Goal: Register for event/course

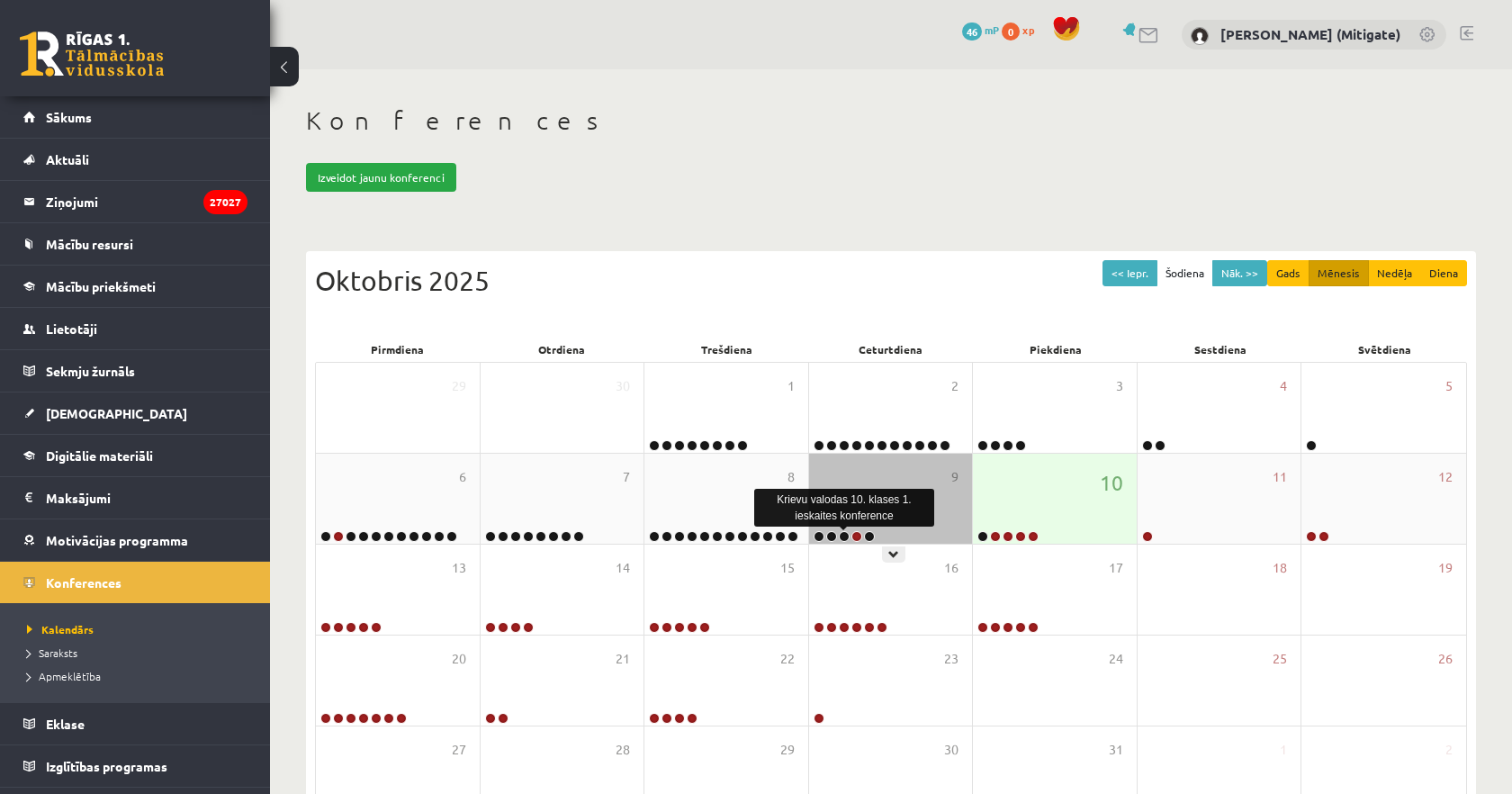
click at [846, 534] on link at bounding box center [844, 536] width 11 height 11
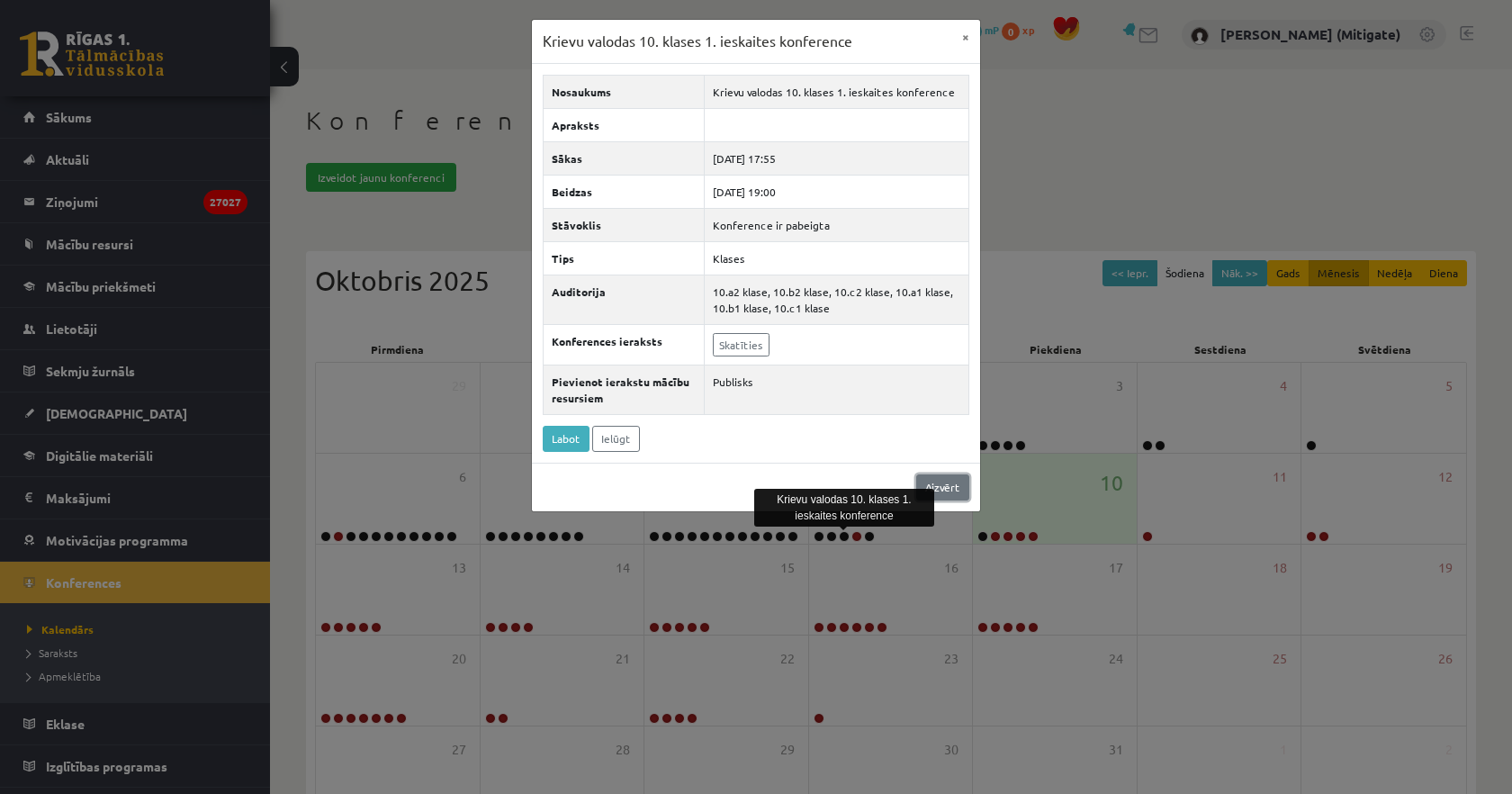
click at [950, 492] on link "Aizvērt" at bounding box center [943, 487] width 53 height 26
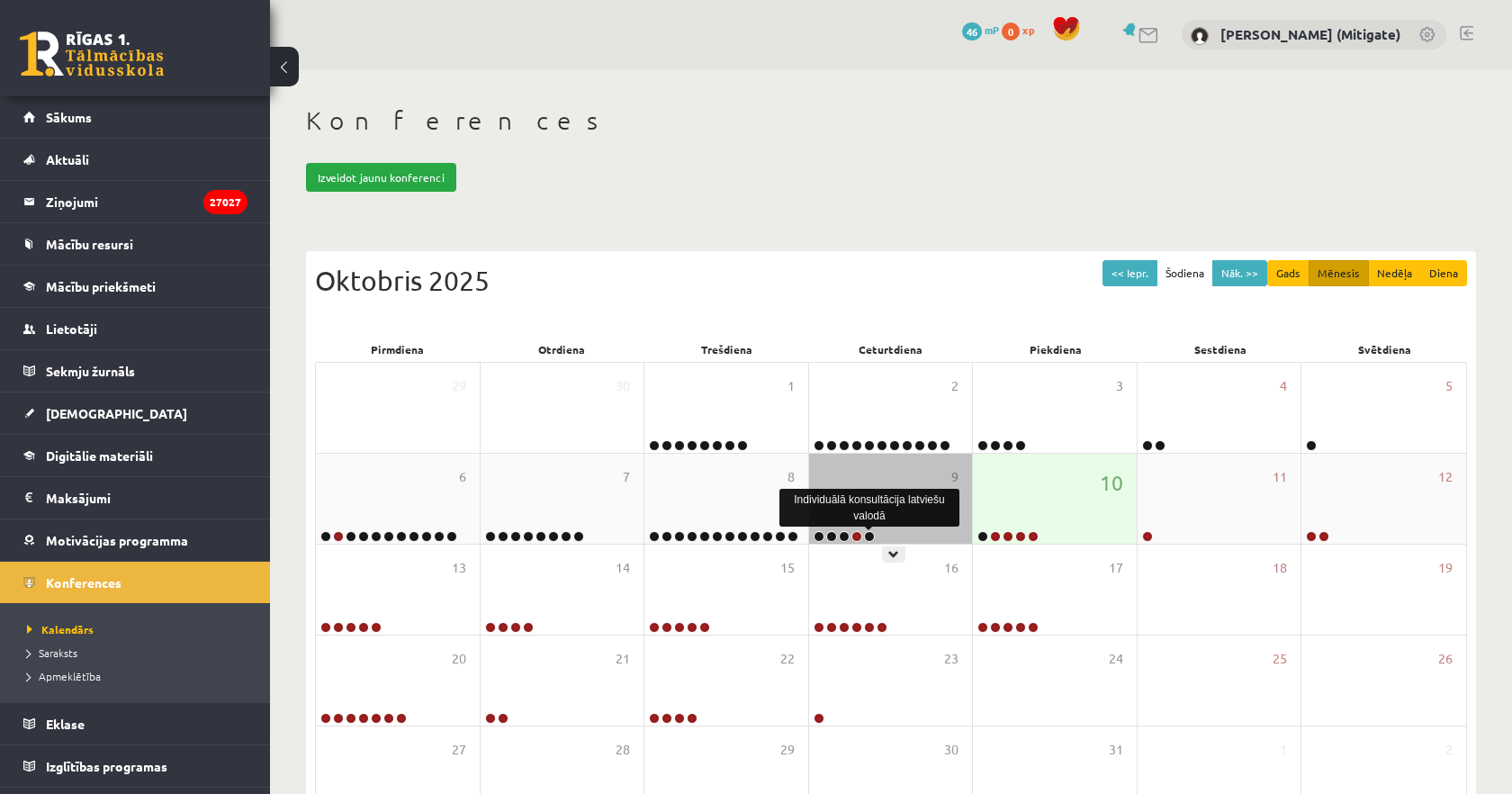
click at [872, 537] on link at bounding box center [868, 536] width 11 height 11
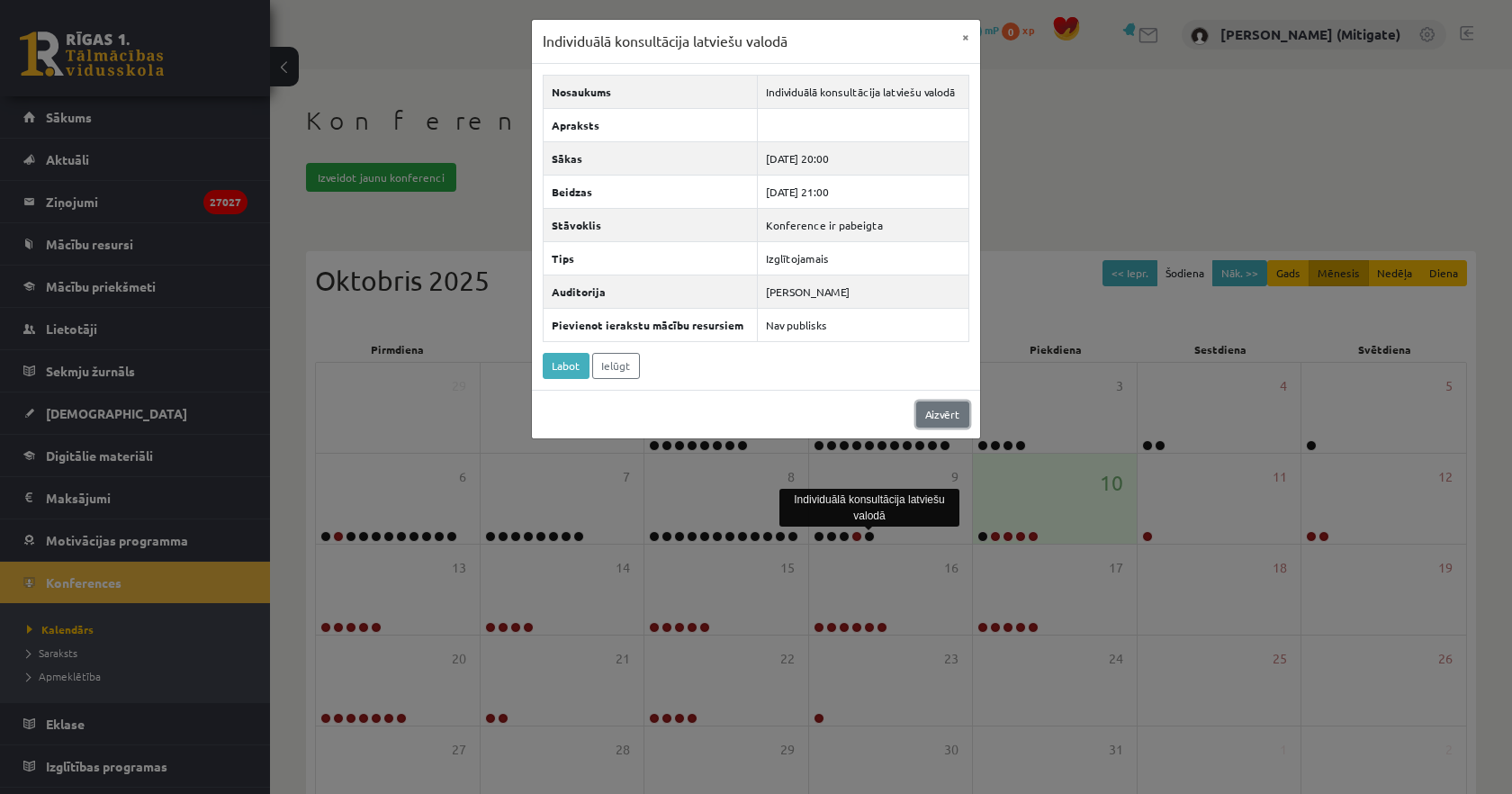
click at [946, 416] on link "Aizvērt" at bounding box center [943, 414] width 53 height 26
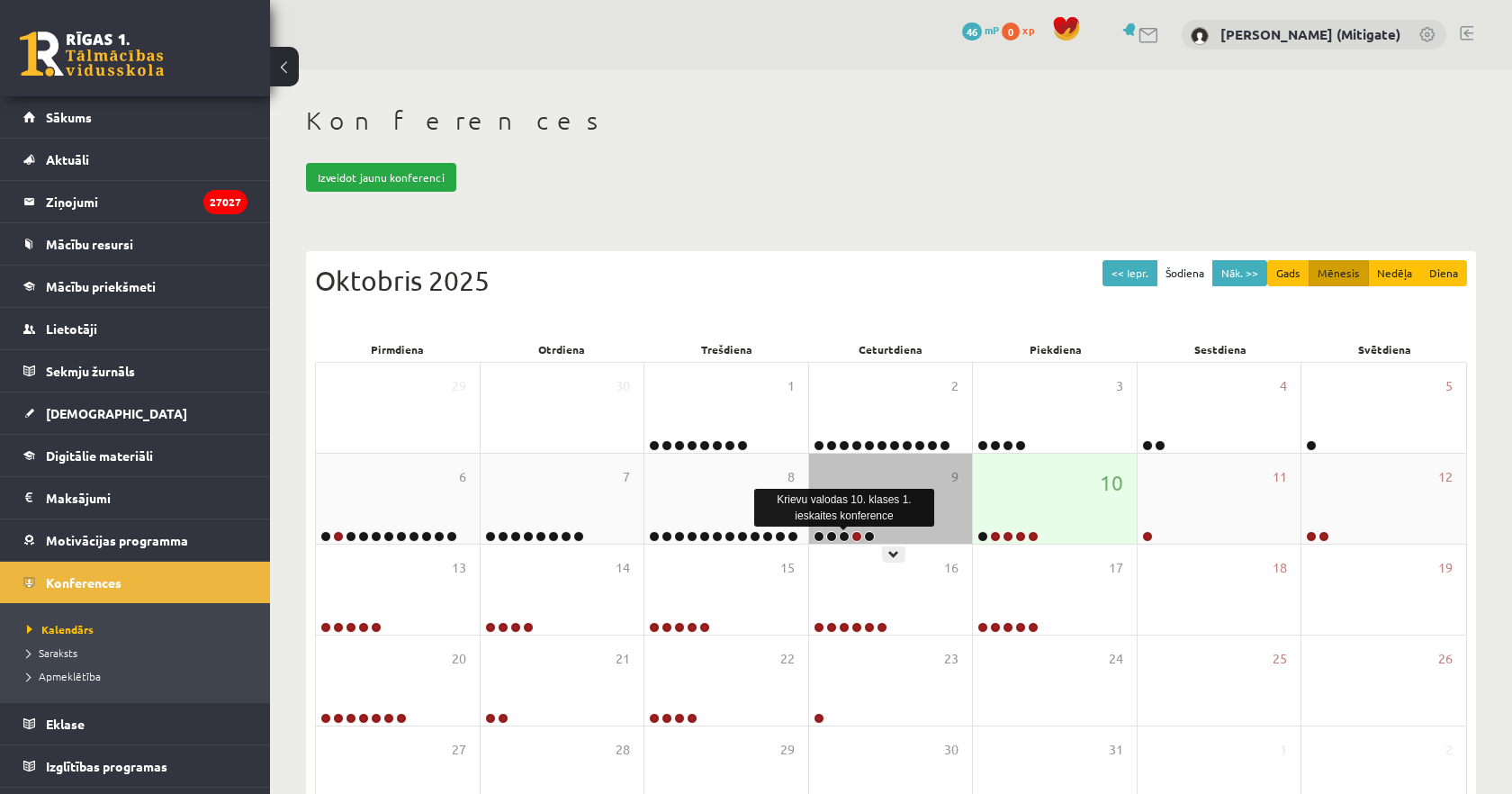
click at [844, 538] on link at bounding box center [844, 536] width 11 height 11
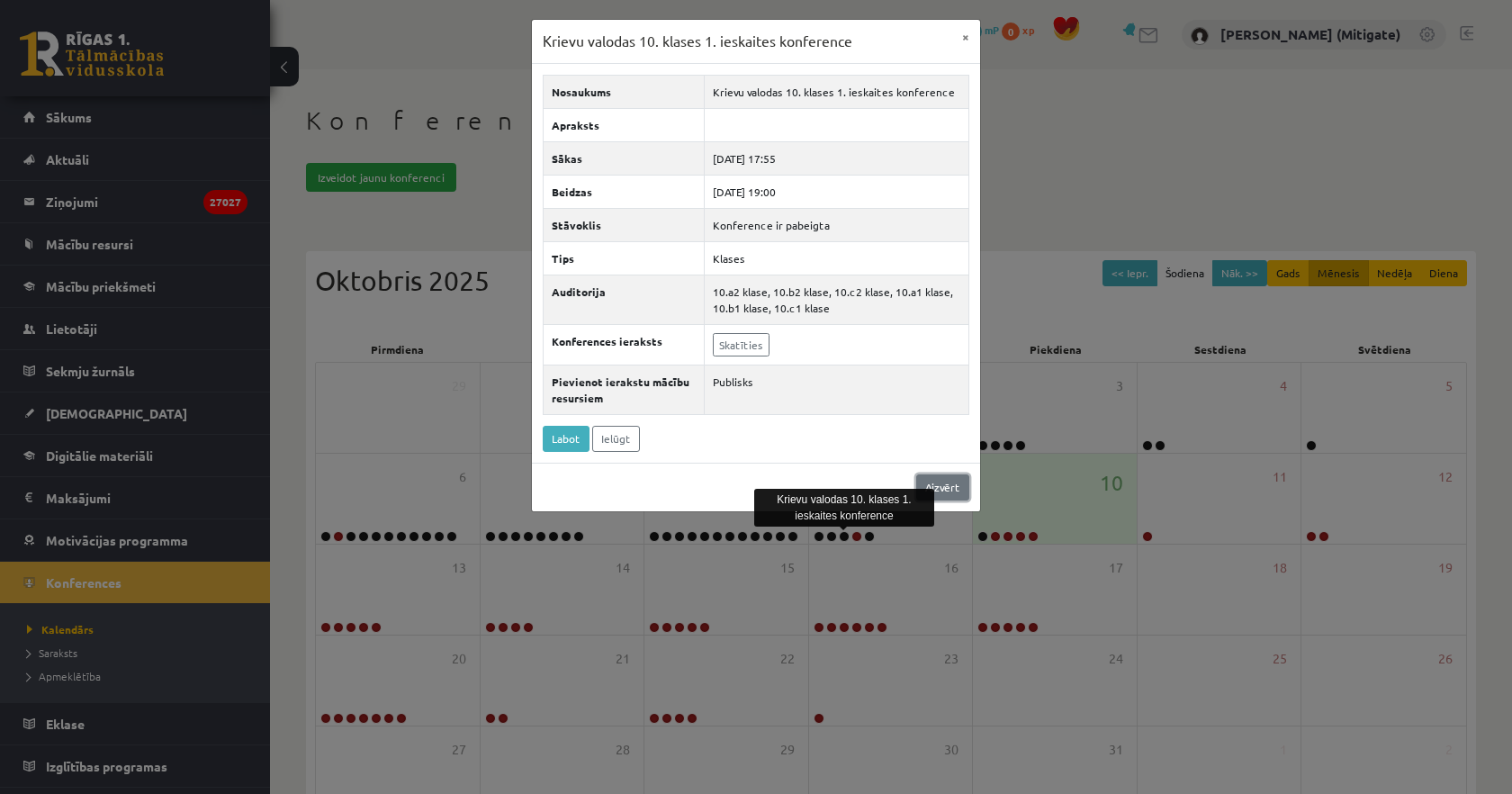
click at [941, 484] on link "Aizvērt" at bounding box center [943, 487] width 53 height 26
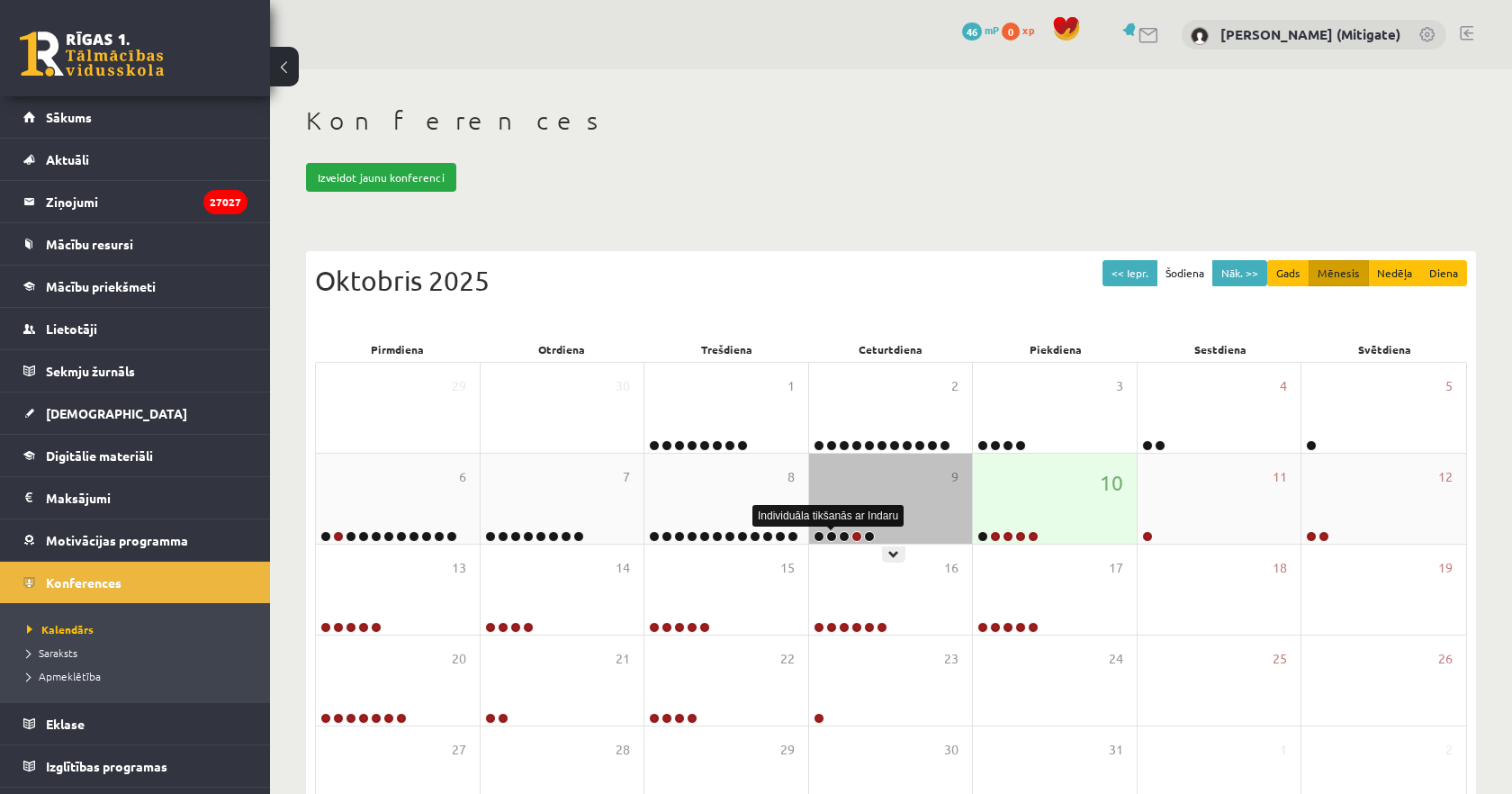
click at [830, 534] on link at bounding box center [831, 536] width 11 height 11
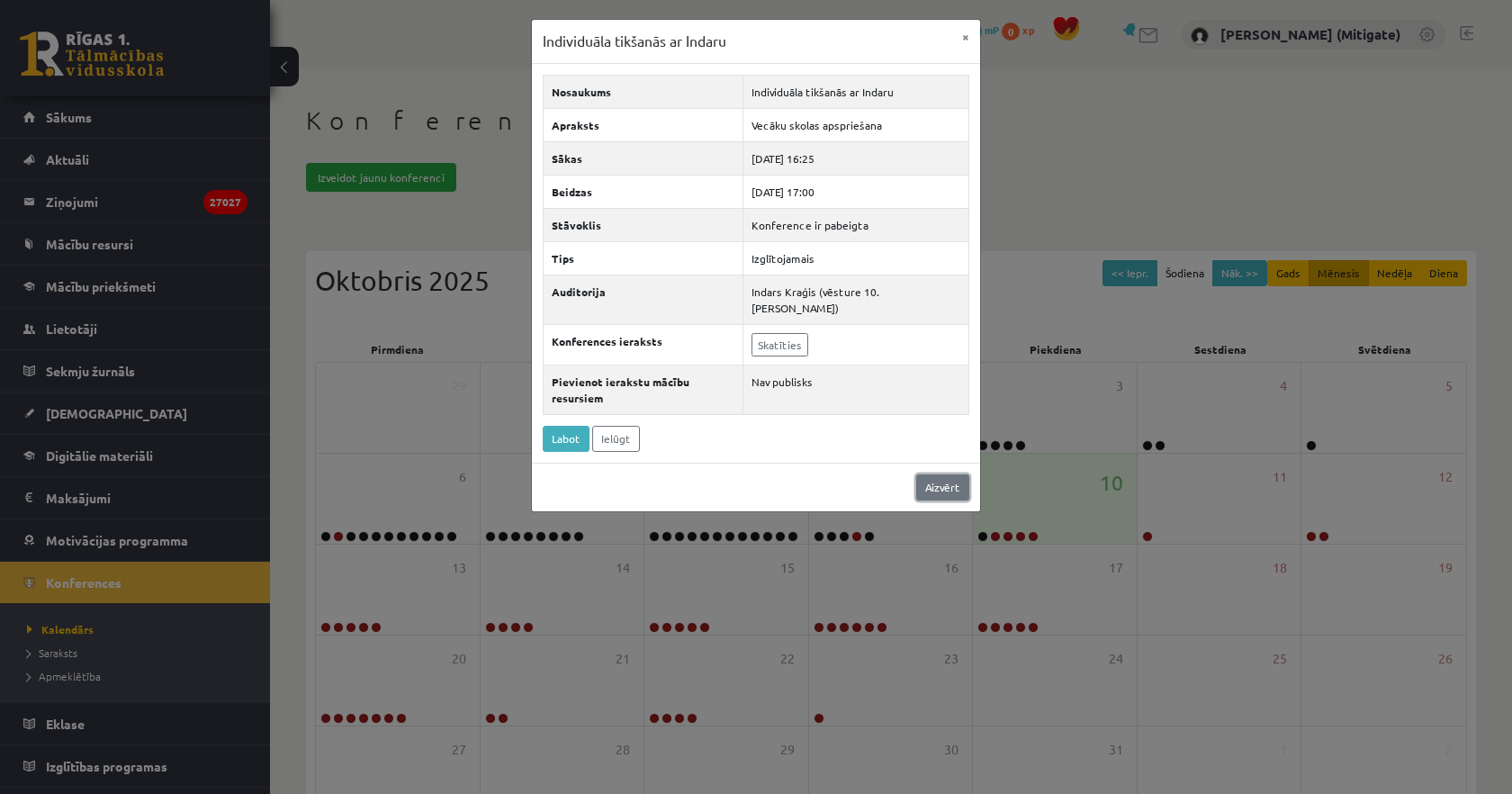
click at [944, 474] on link "Aizvērt" at bounding box center [943, 487] width 53 height 26
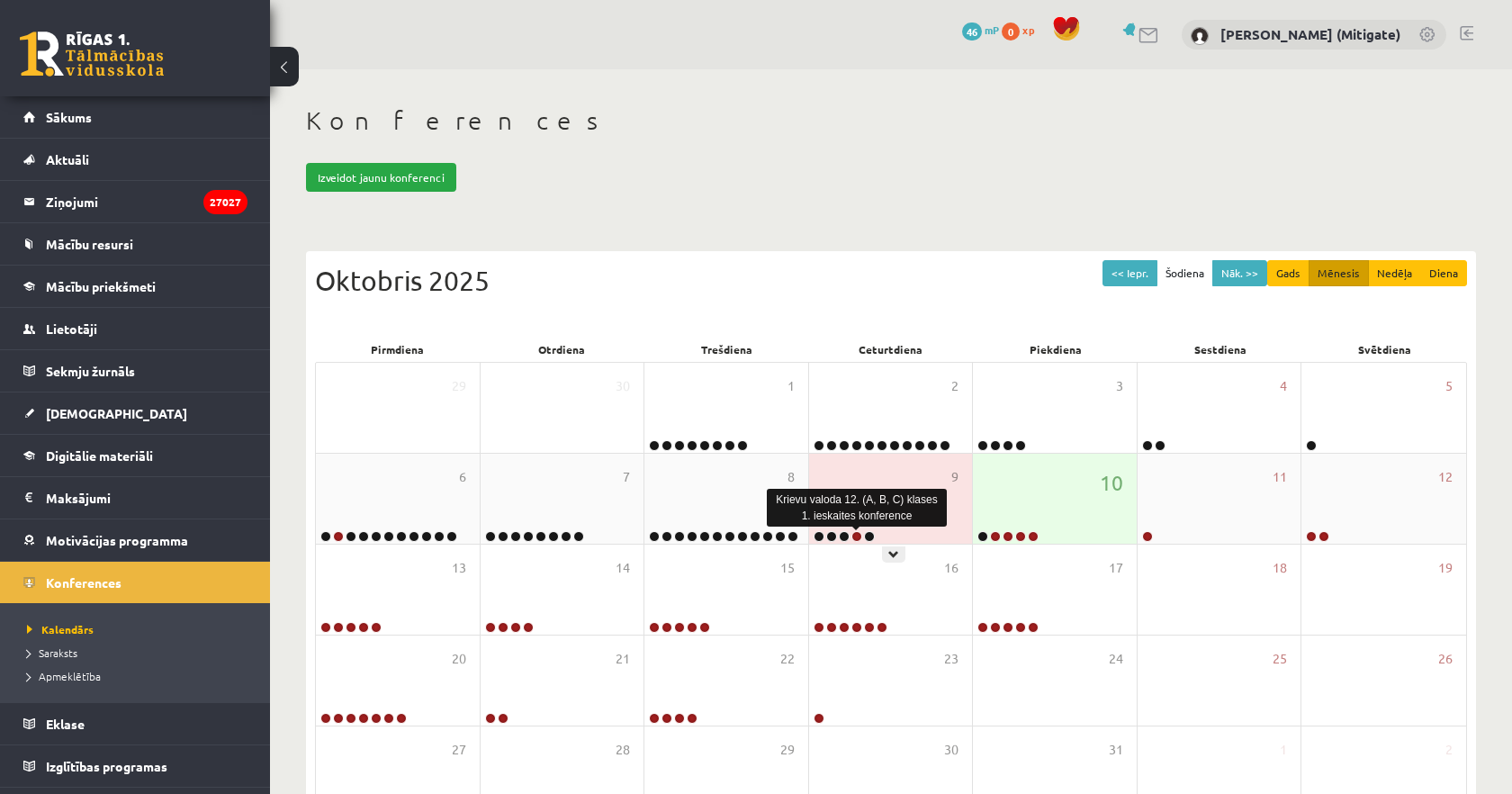
click at [859, 536] on link at bounding box center [856, 536] width 11 height 11
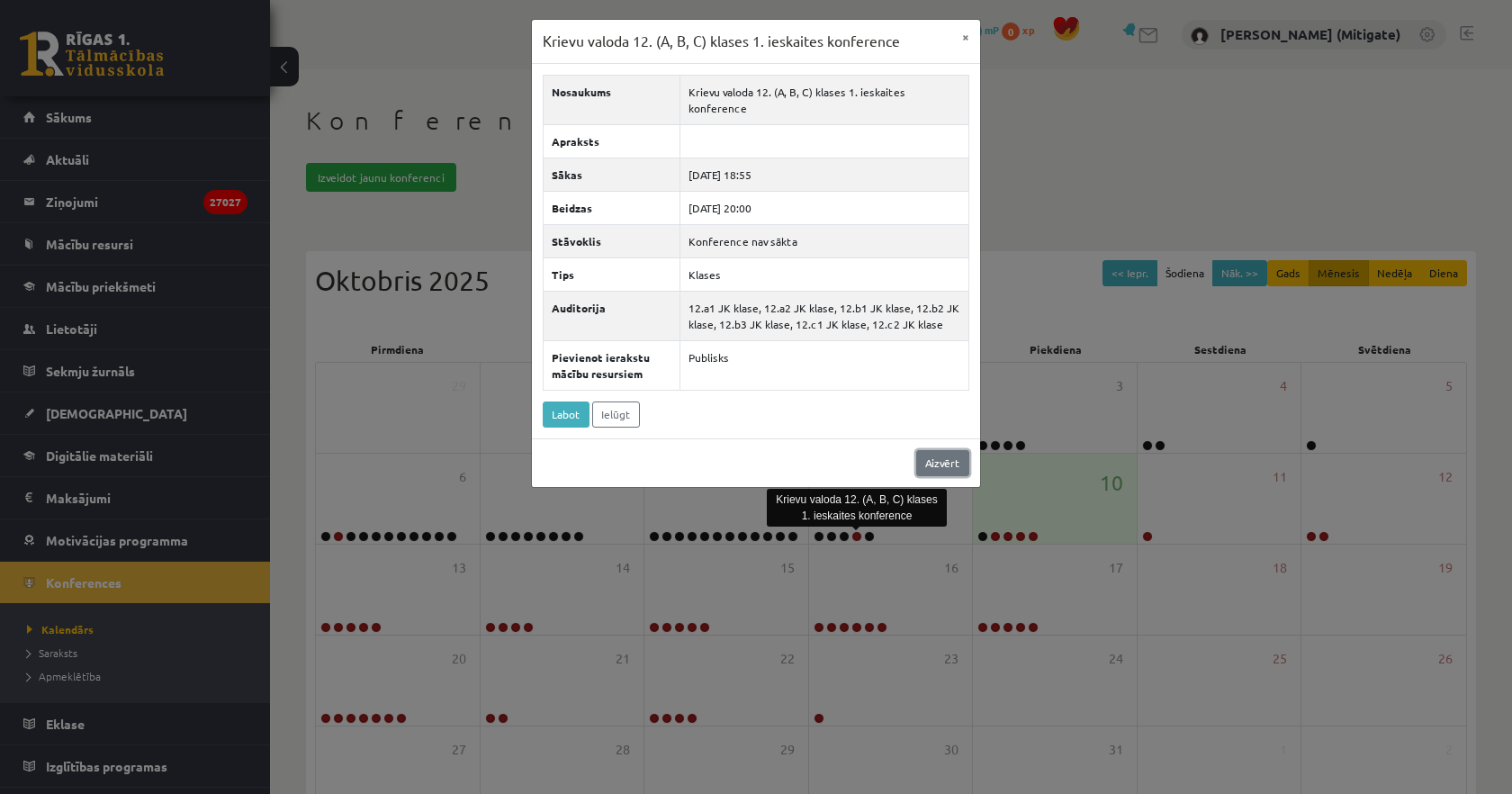
click at [944, 450] on link "Aizvērt" at bounding box center [943, 463] width 53 height 26
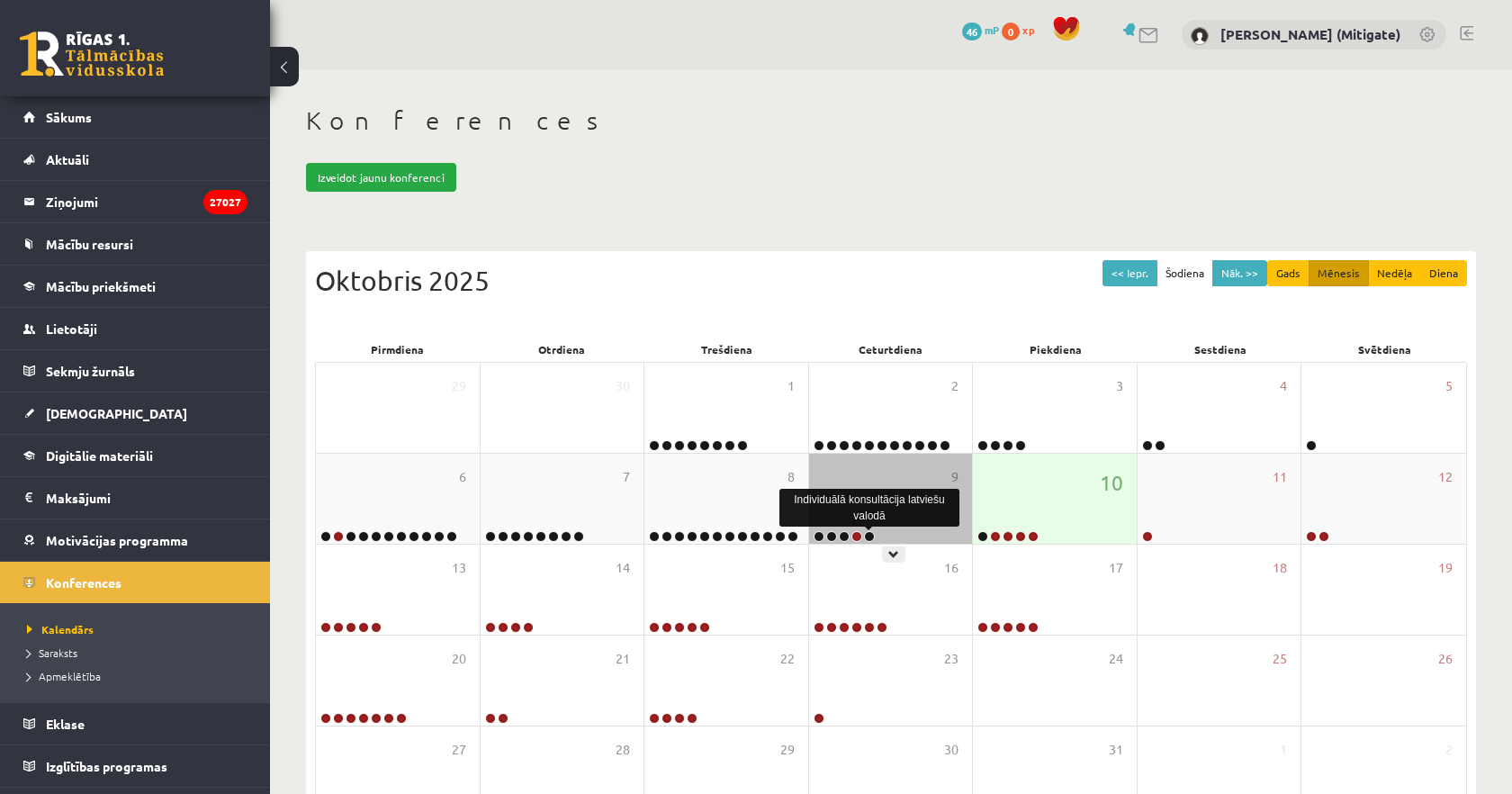
click at [867, 536] on link at bounding box center [868, 536] width 11 height 11
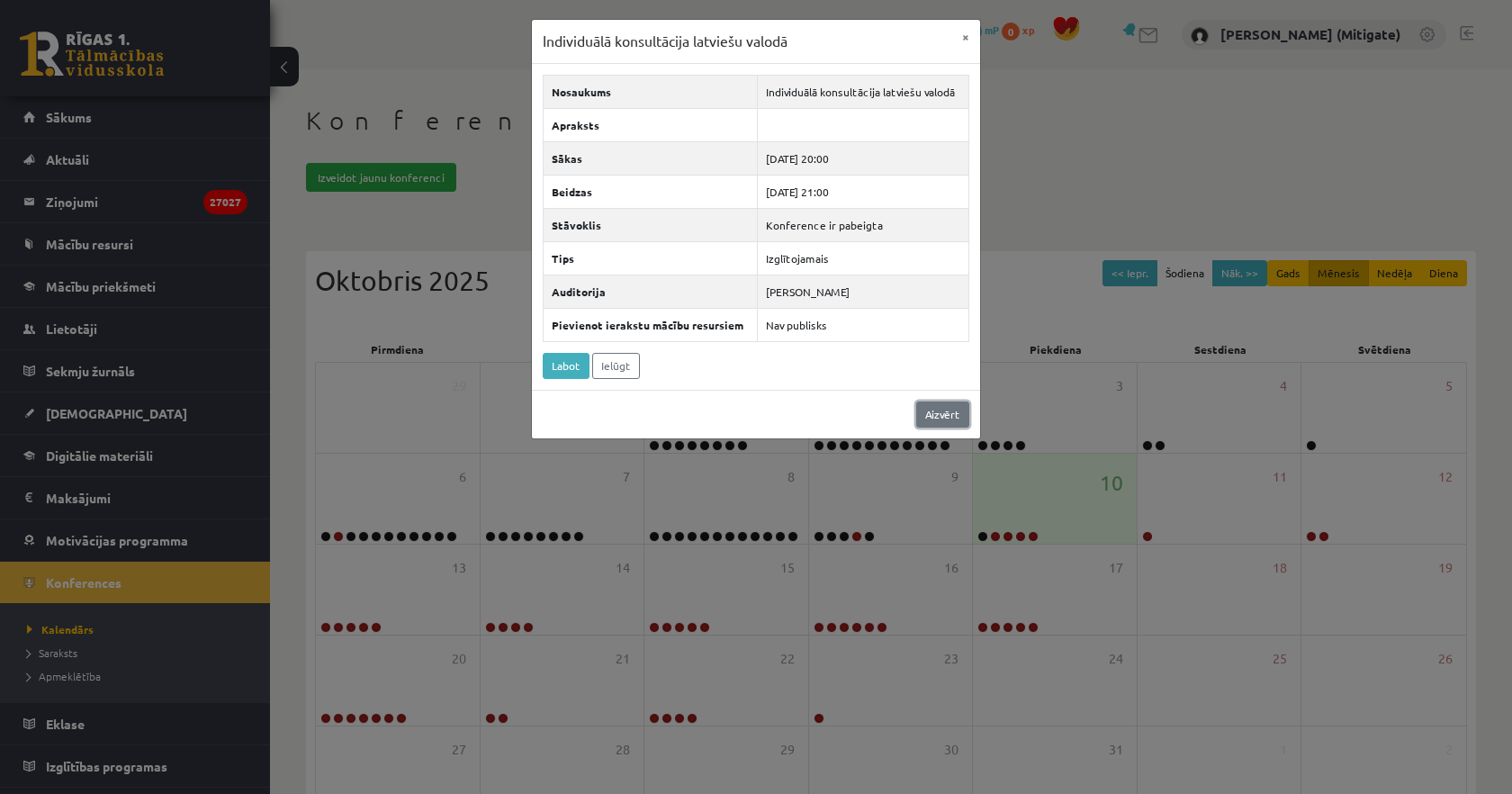
click at [941, 411] on link "Aizvērt" at bounding box center [943, 414] width 53 height 26
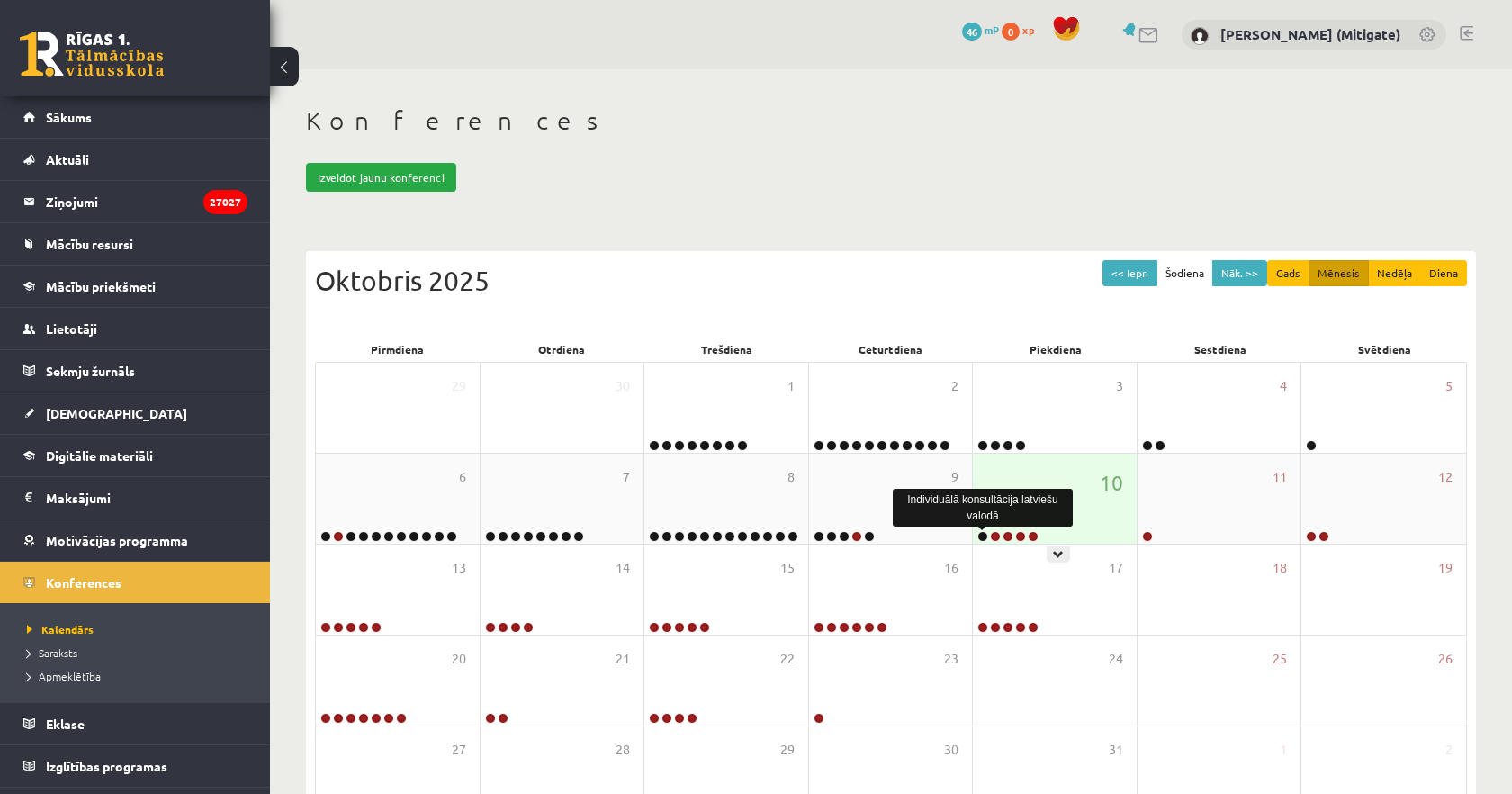
click at [986, 537] on link at bounding box center [982, 536] width 11 height 11
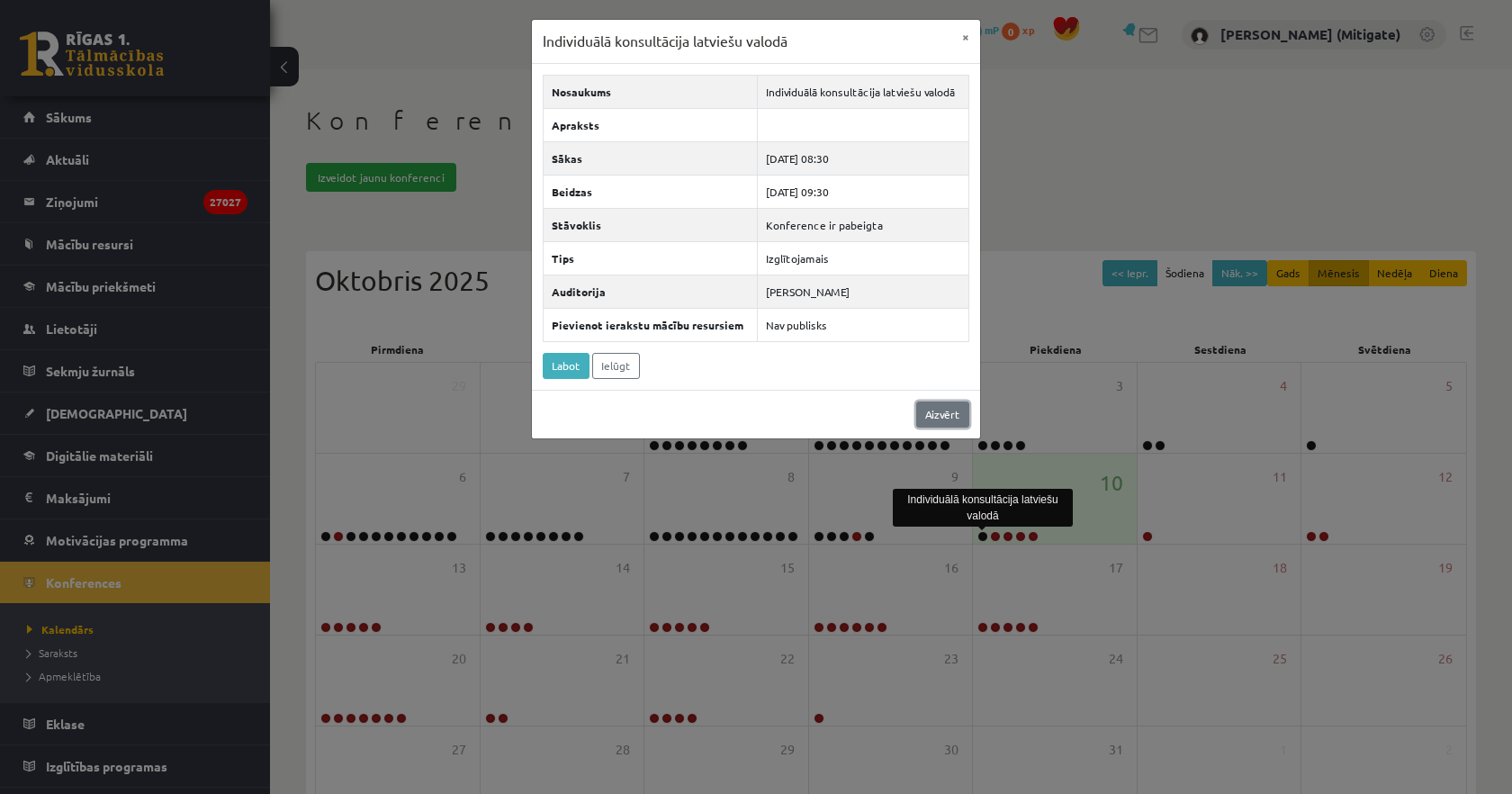
click at [947, 411] on link "Aizvērt" at bounding box center [943, 414] width 53 height 26
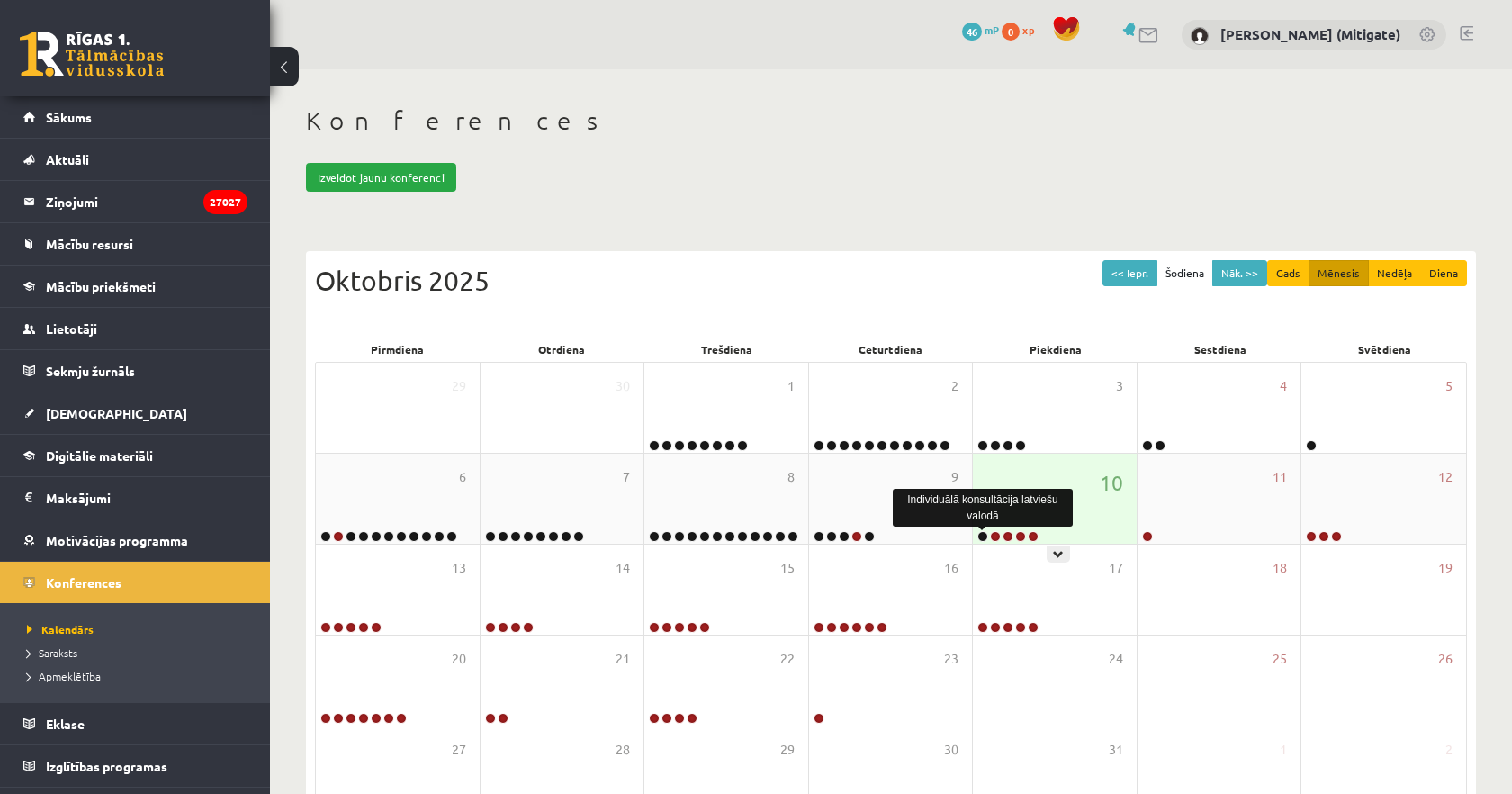
click at [983, 538] on link at bounding box center [982, 536] width 11 height 11
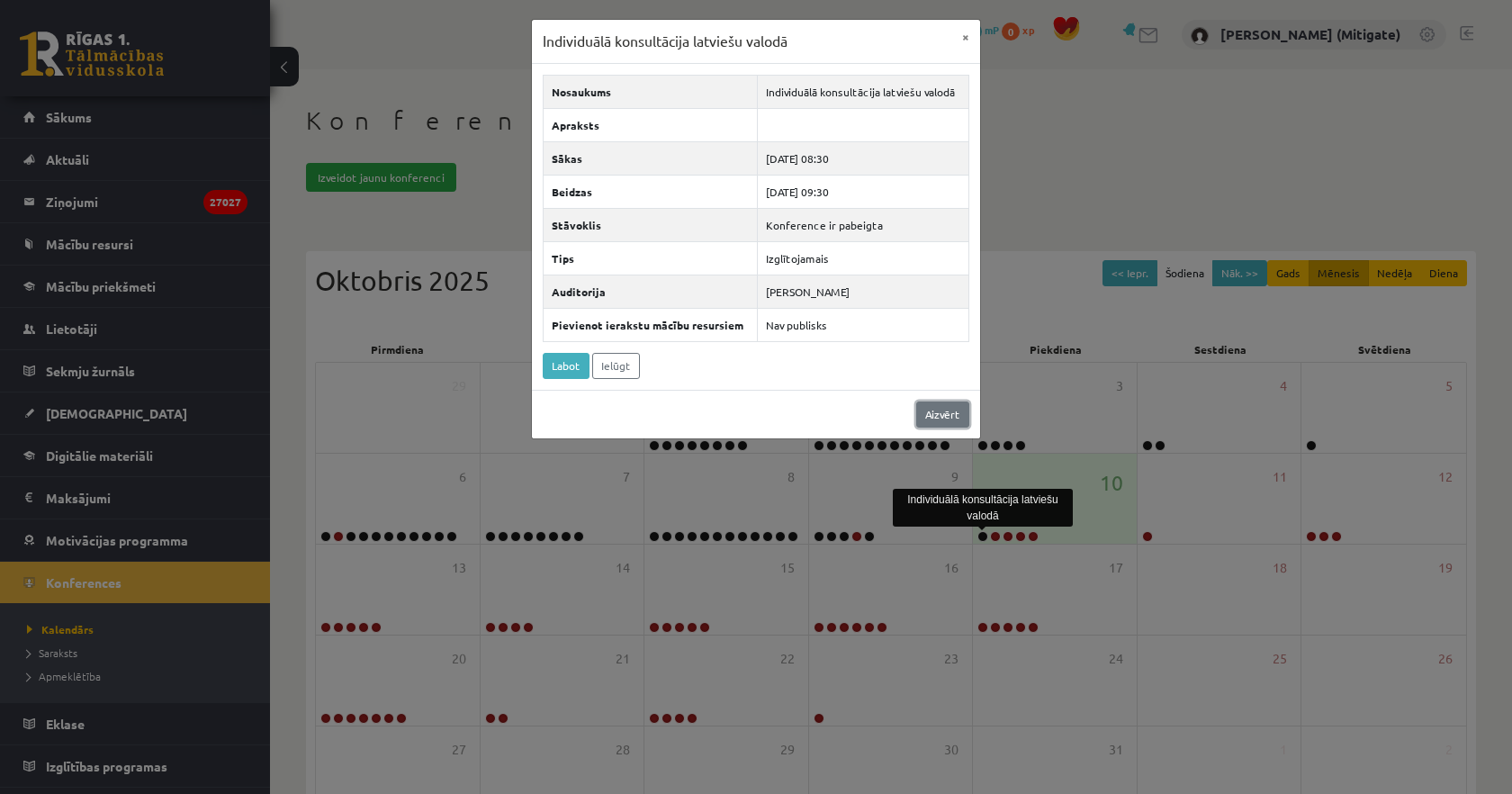
click at [942, 418] on link "Aizvērt" at bounding box center [943, 414] width 53 height 26
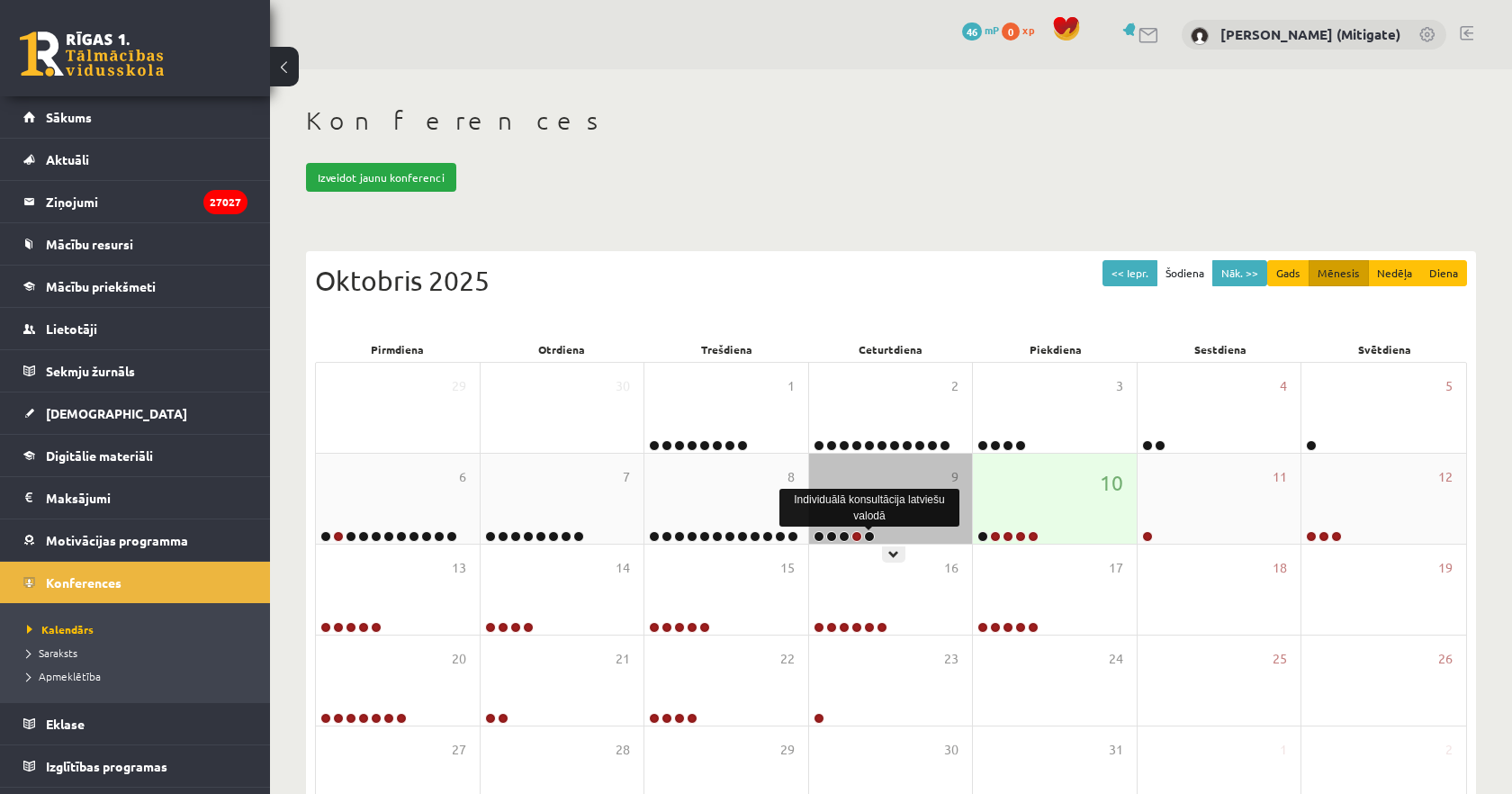
click at [868, 538] on link at bounding box center [868, 536] width 11 height 11
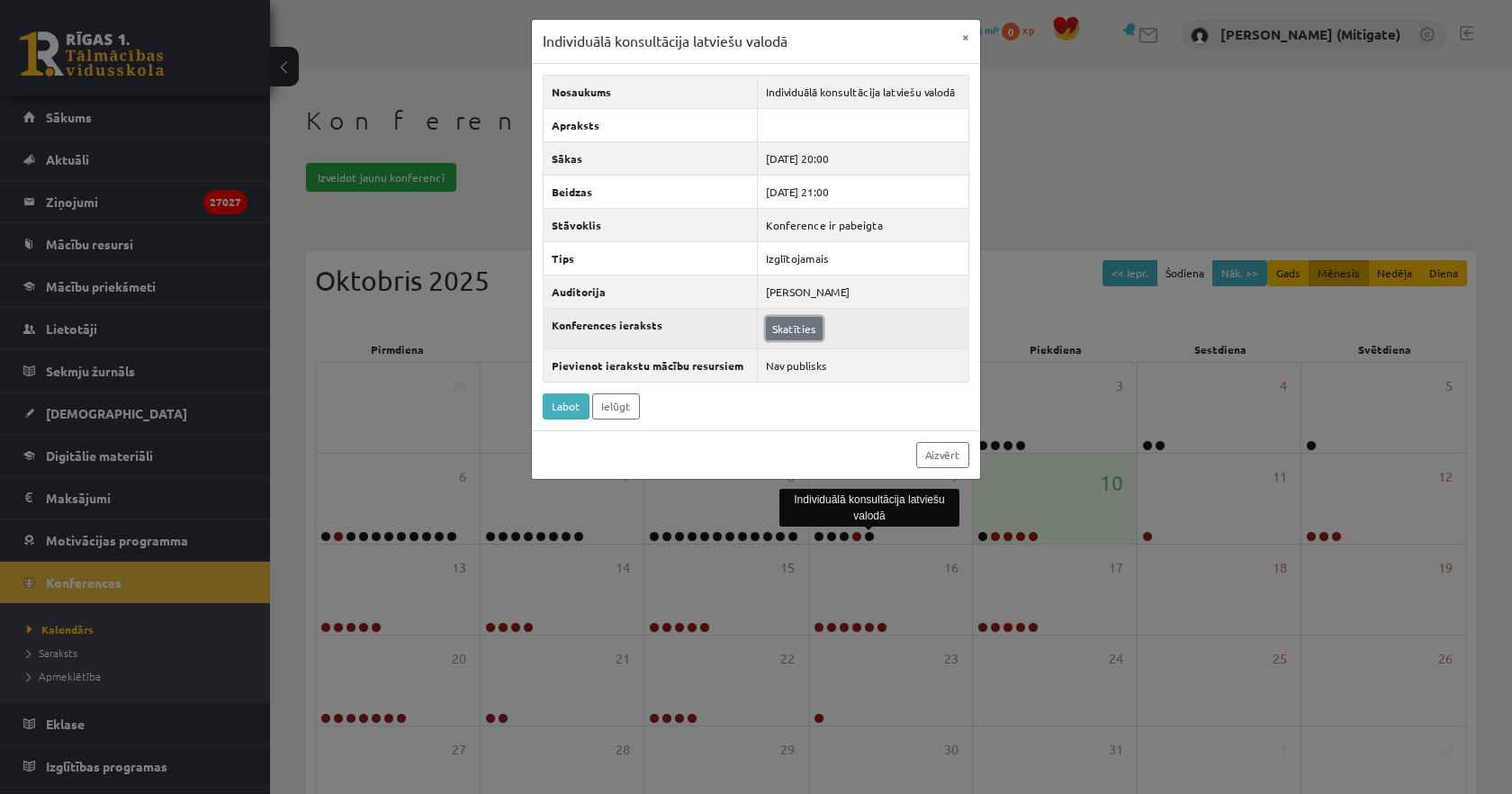
click at [800, 331] on link "Skatīties" at bounding box center [794, 329] width 57 height 23
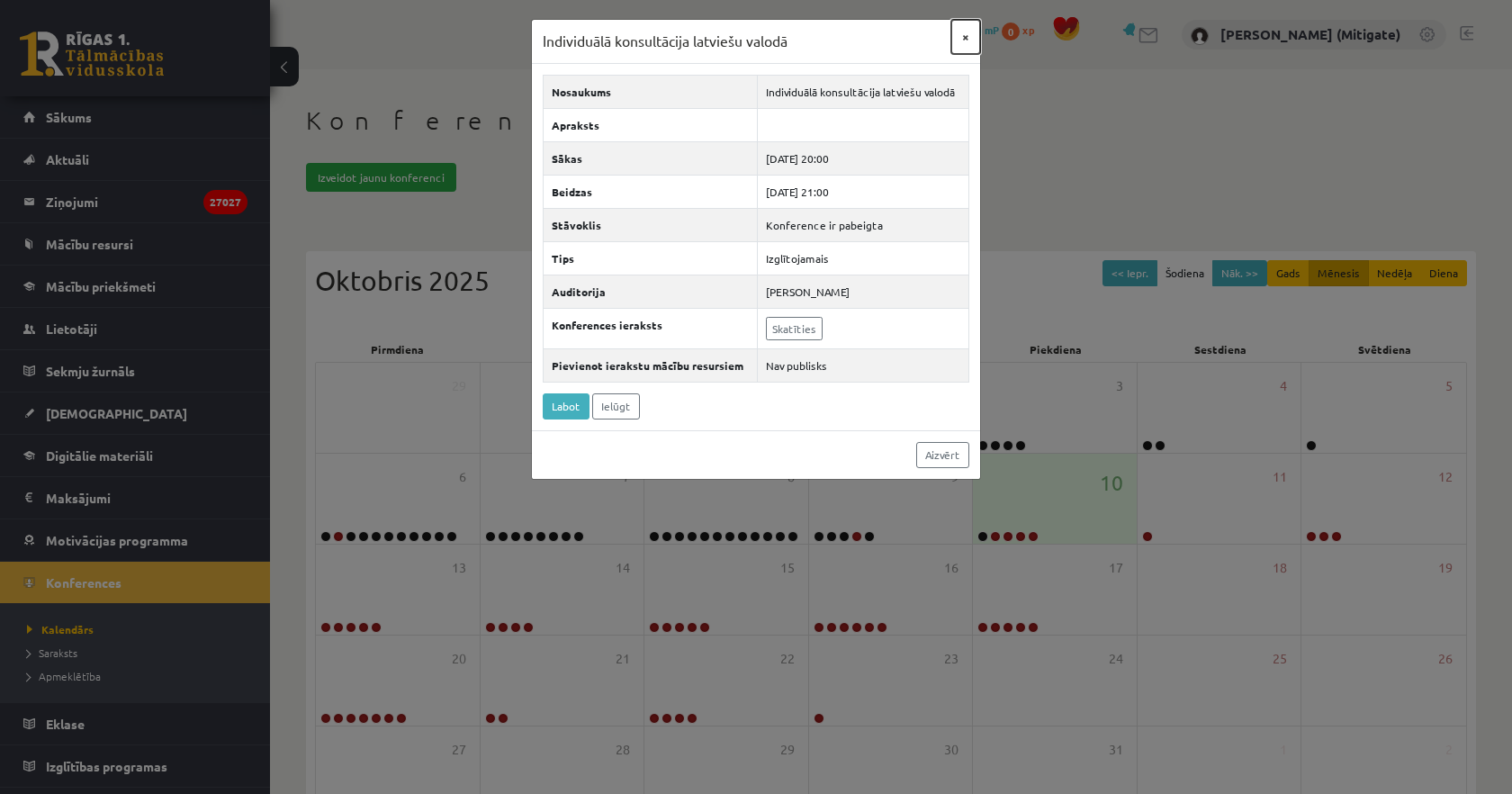
click at [969, 29] on button "×" at bounding box center [965, 36] width 28 height 34
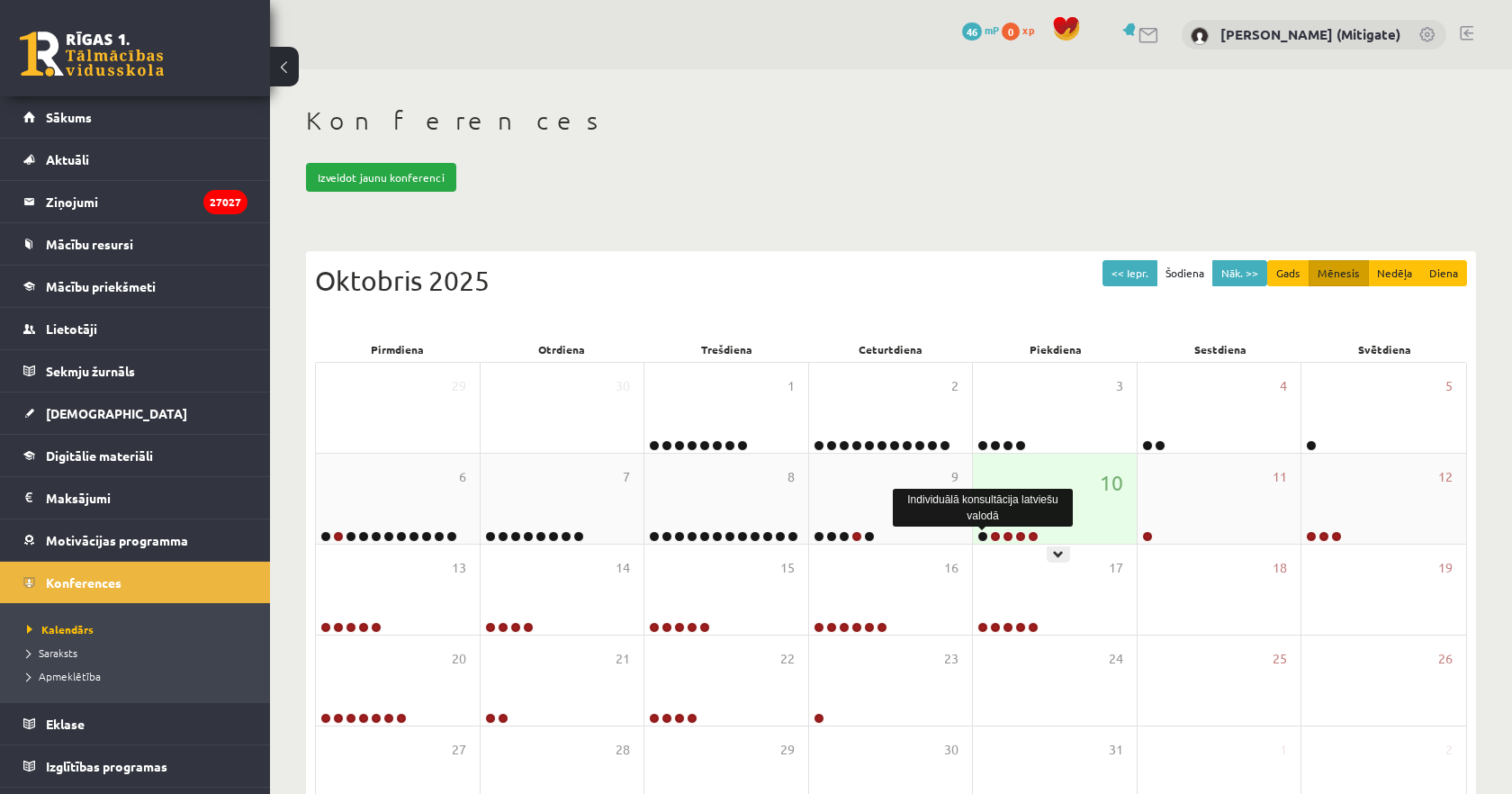
click at [980, 535] on link at bounding box center [982, 536] width 11 height 11
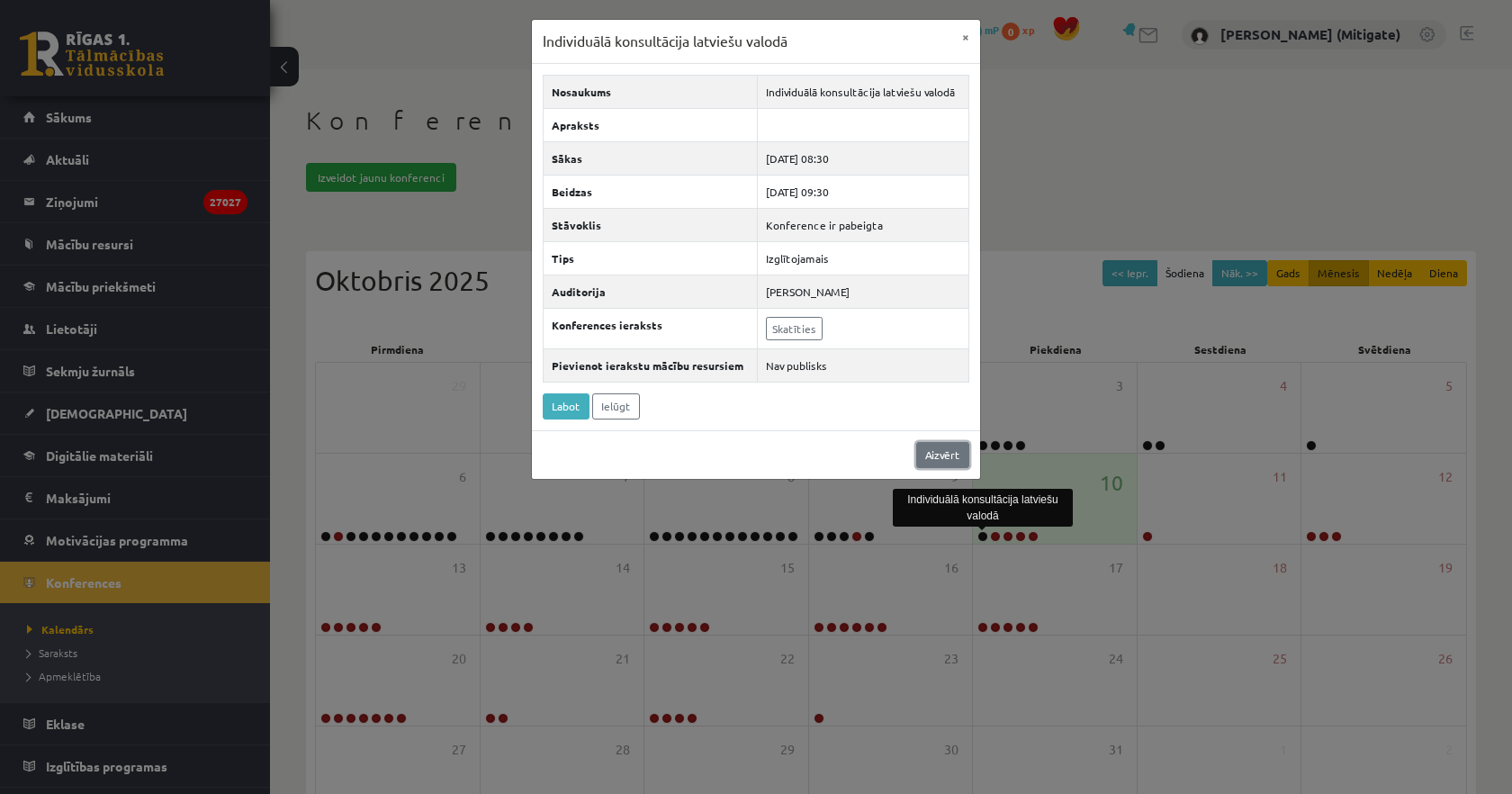
click at [944, 452] on link "Aizvērt" at bounding box center [943, 455] width 53 height 26
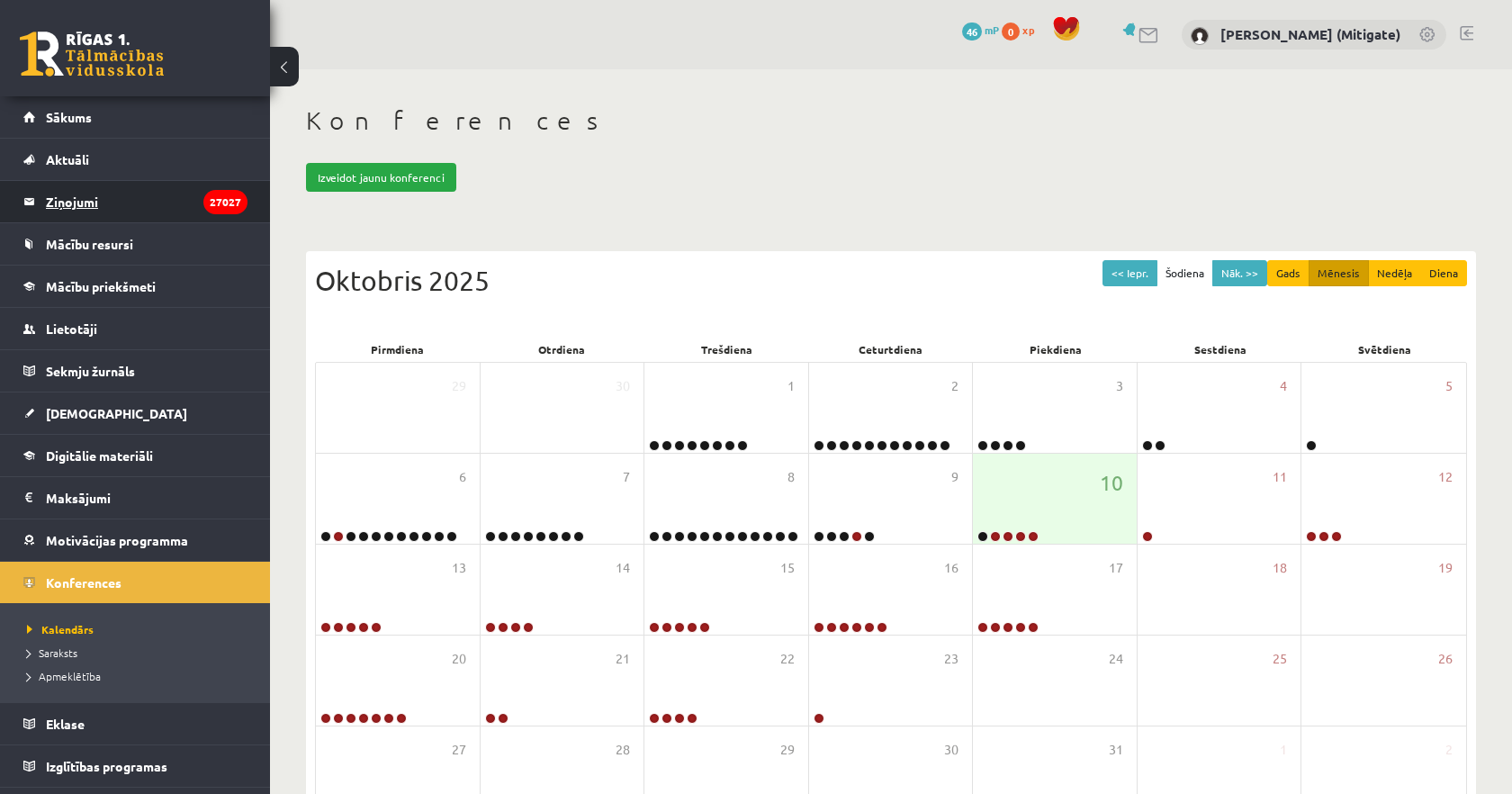
click at [92, 204] on legend "Ziņojumi 27027" at bounding box center [147, 201] width 201 height 41
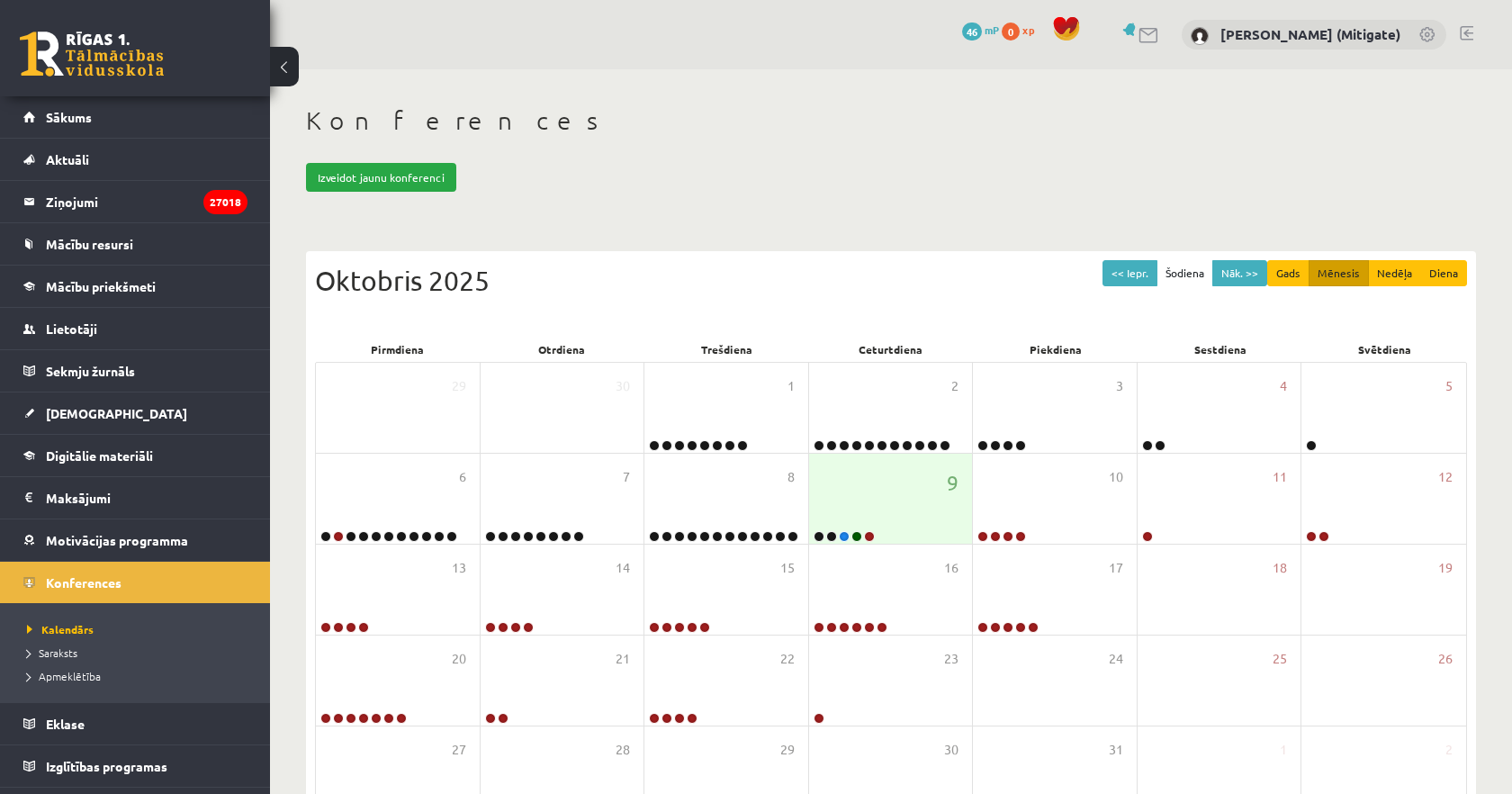
click at [918, 104] on div "Konferences Izveidot jaunu konferenci << Iepr. Šodiena Nāk. >> Gads Mēnesis Ned…" at bounding box center [891, 489] width 1242 height 840
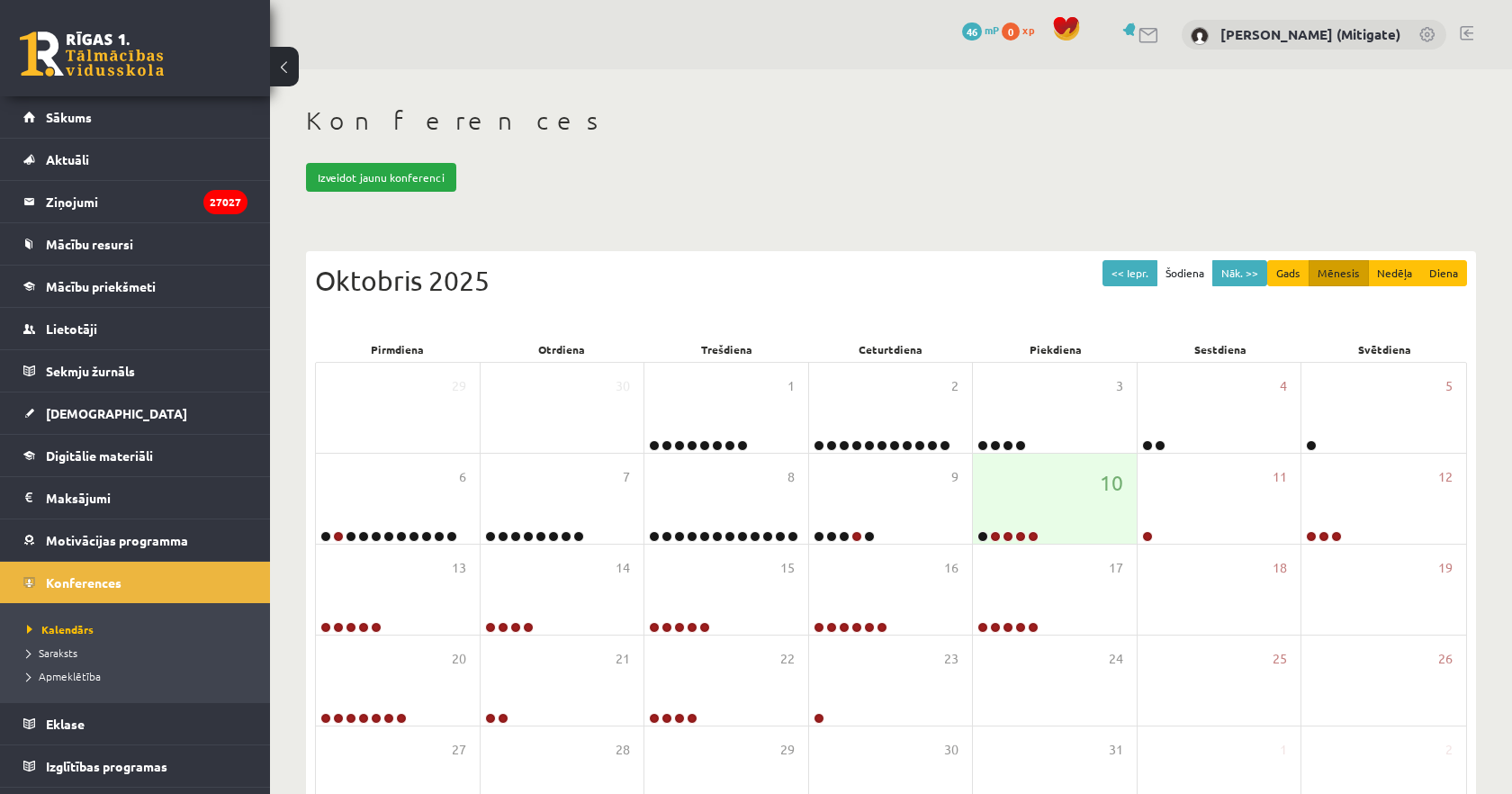
scroll to position [94, 0]
